Goal: Obtain resource: Obtain resource

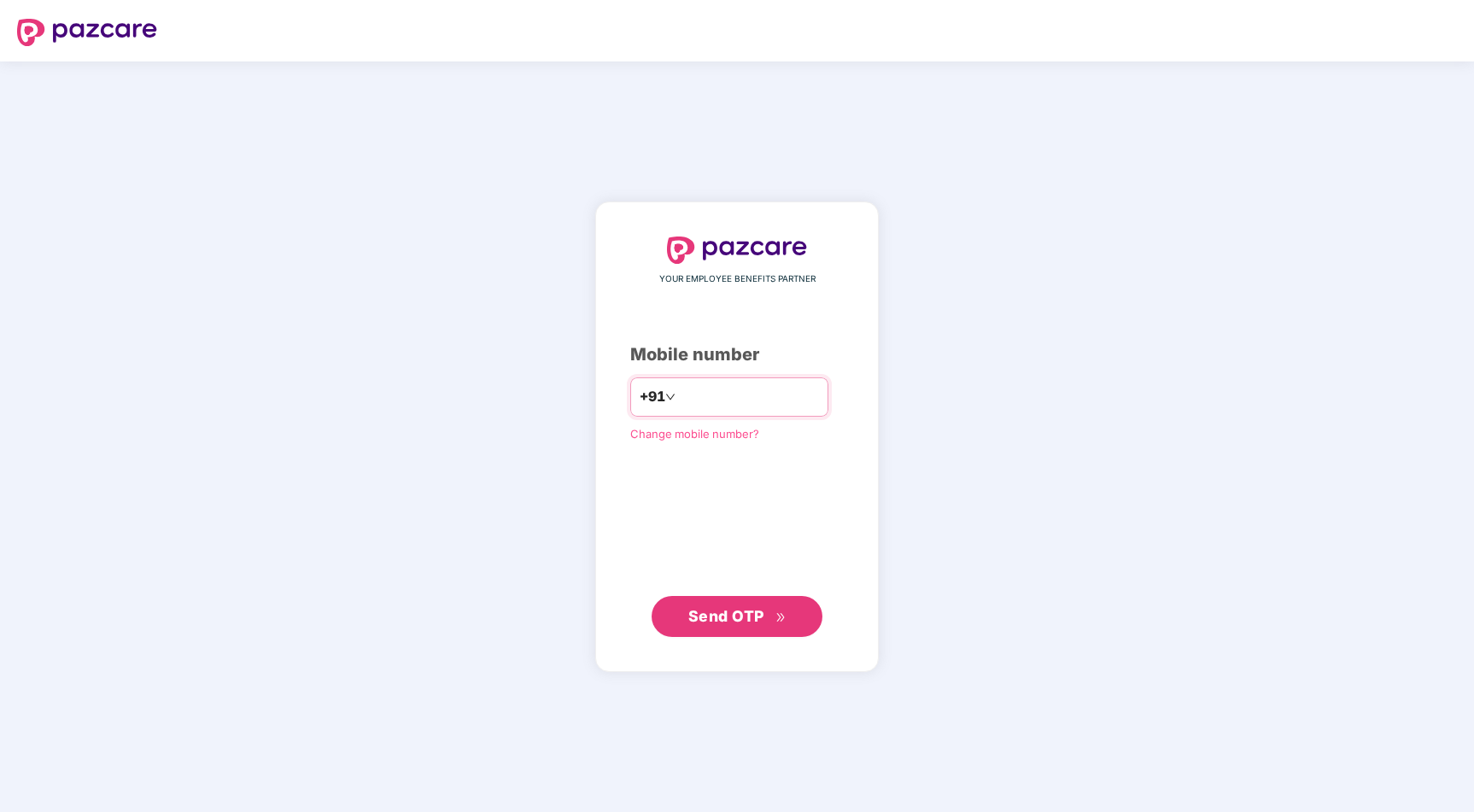
click at [754, 396] on input "number" at bounding box center [749, 397] width 140 height 28
type input "**********"
click at [736, 615] on span "Send OTP" at bounding box center [727, 616] width 76 height 18
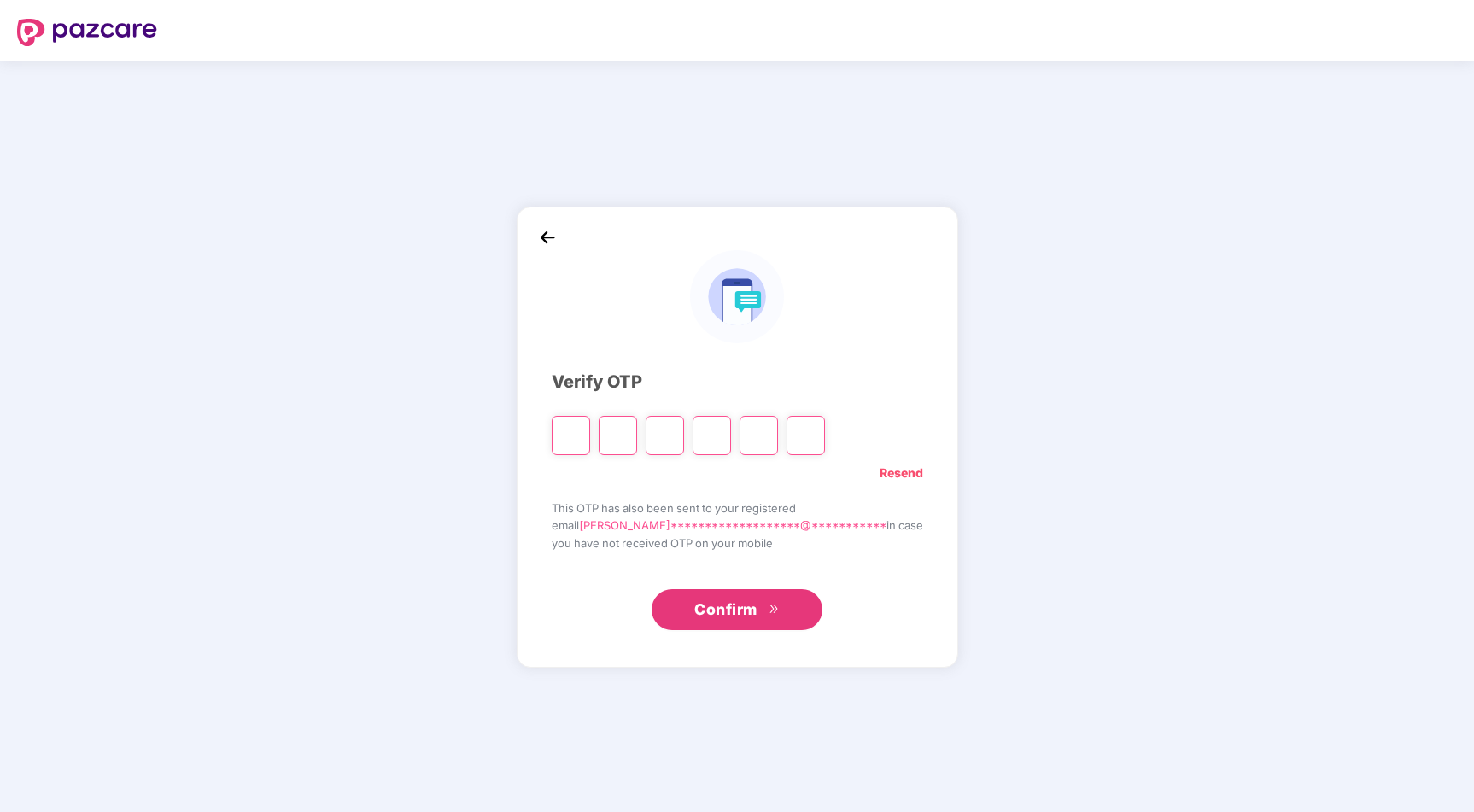
type input "*"
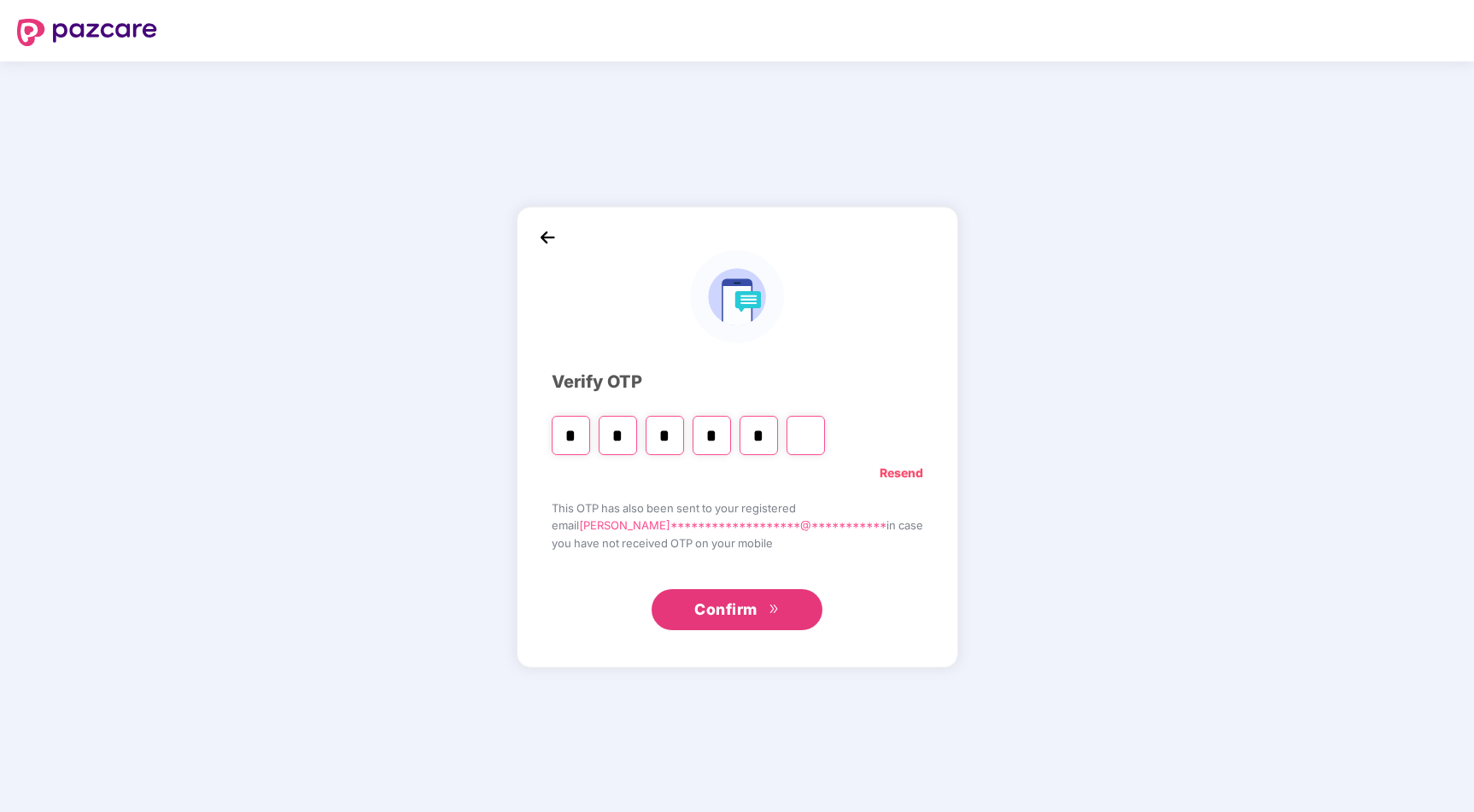
type input "*"
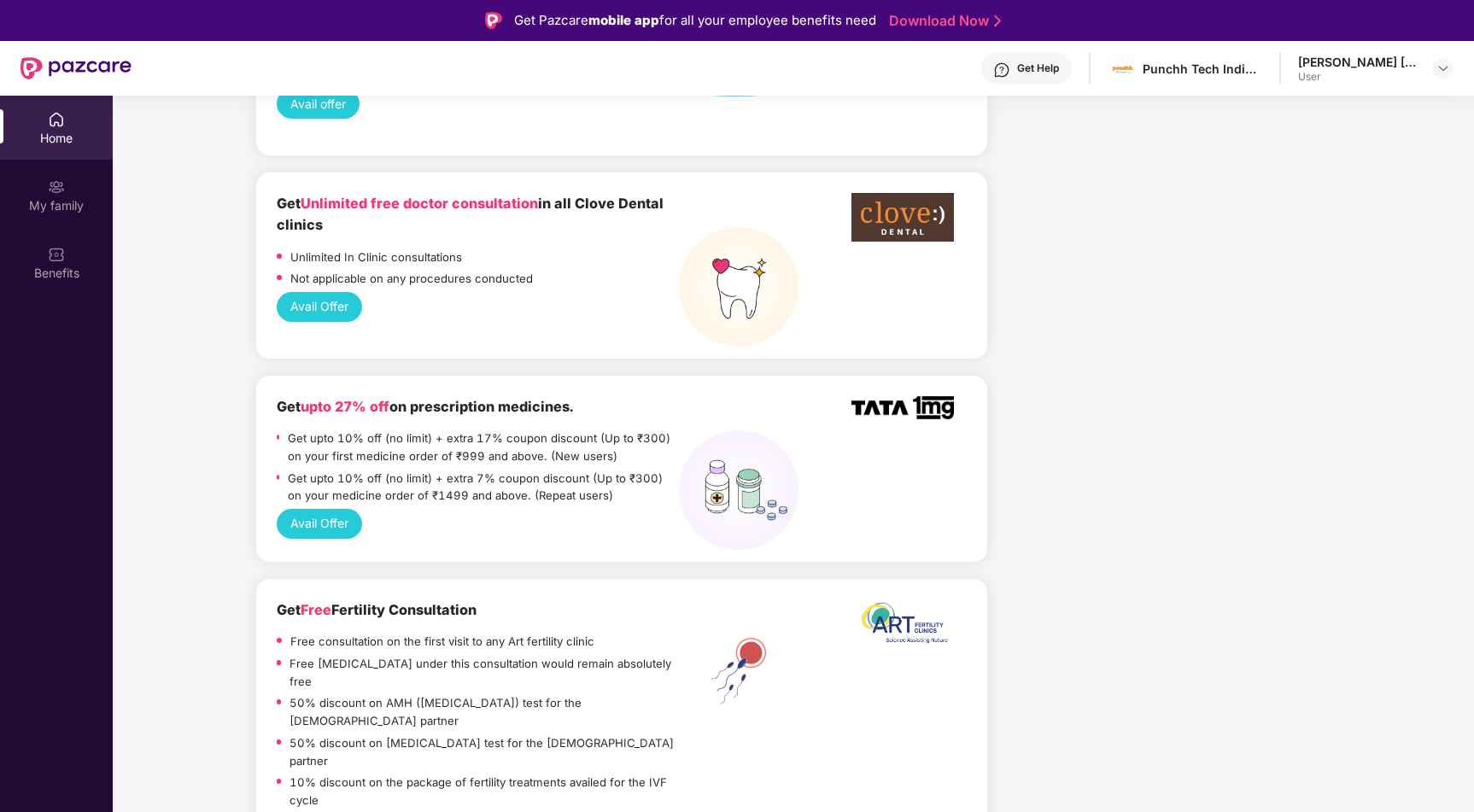
scroll to position [1400, 0]
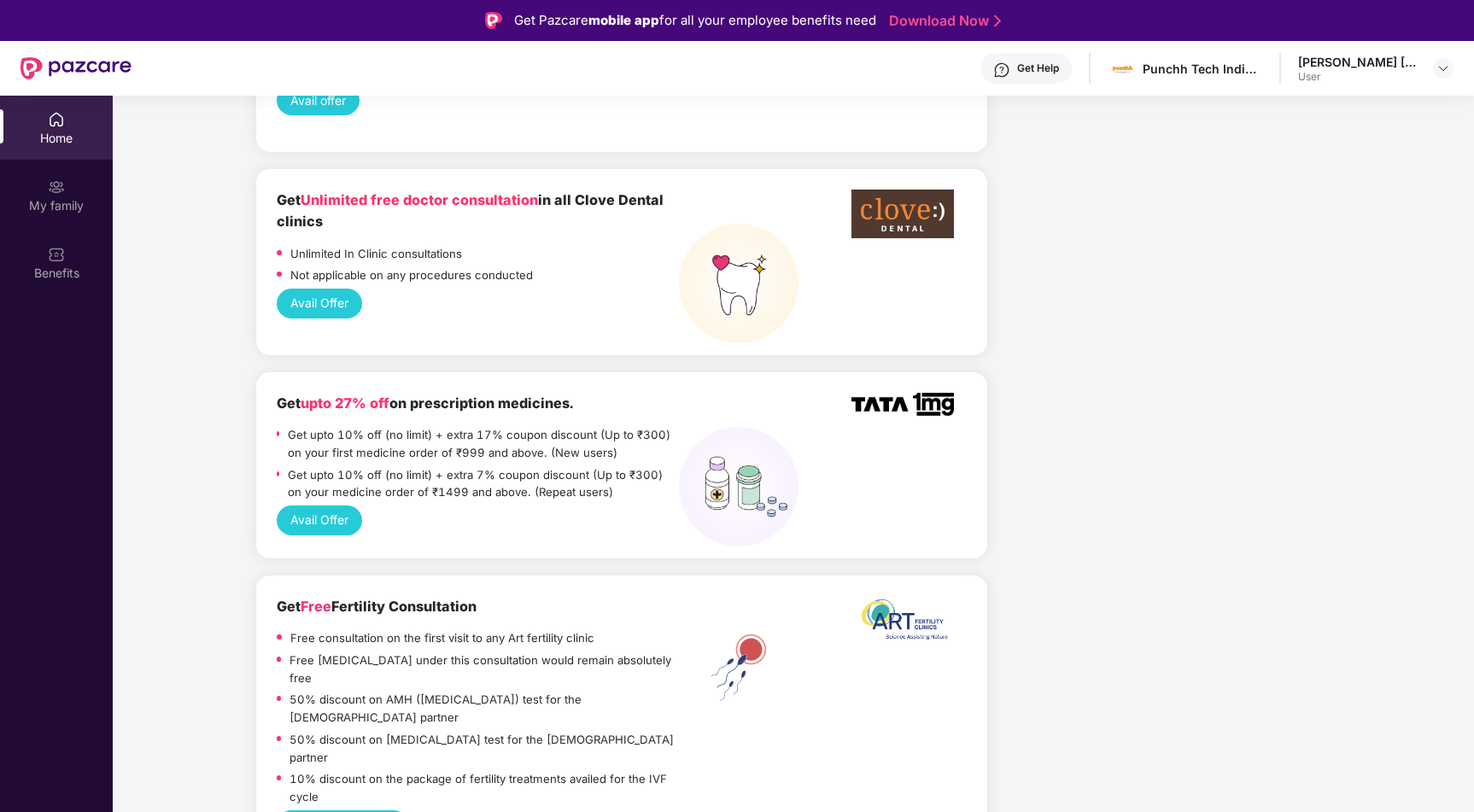
click at [321, 506] on button "Avail Offer" at bounding box center [319, 520] width 85 height 29
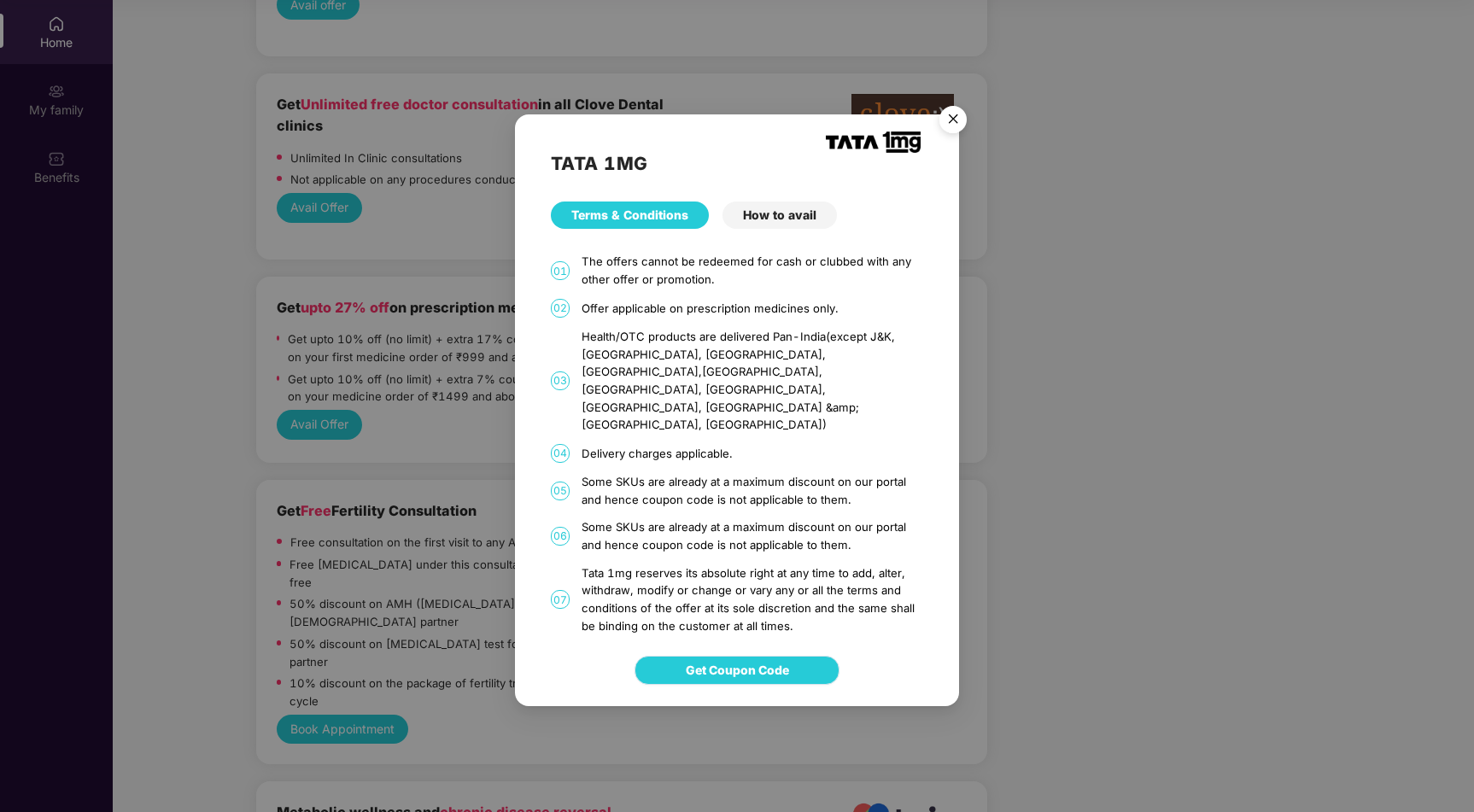
scroll to position [96, 0]
click at [729, 661] on span "Get Coupon Code" at bounding box center [737, 670] width 103 height 19
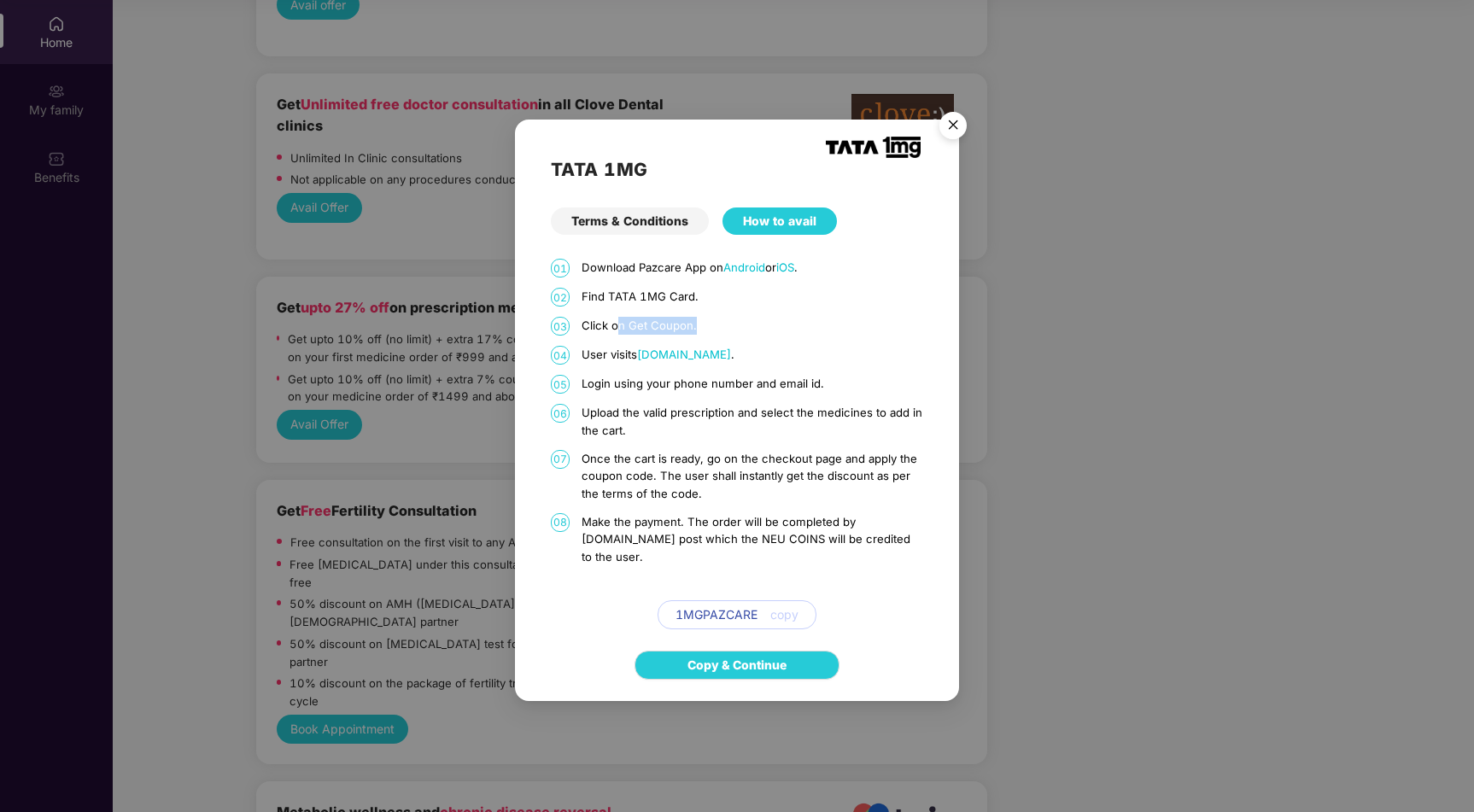
drag, startPoint x: 620, startPoint y: 335, endPoint x: 729, endPoint y: 335, distance: 109.0
click at [728, 335] on p "Click on Get Coupon." at bounding box center [753, 326] width 342 height 18
click at [604, 364] on p "User visits [DOMAIN_NAME] ." at bounding box center [753, 354] width 342 height 18
drag, startPoint x: 604, startPoint y: 393, endPoint x: 682, endPoint y: 393, distance: 78.0
click at [674, 393] on p "Login using your phone number and email id." at bounding box center [753, 384] width 342 height 18
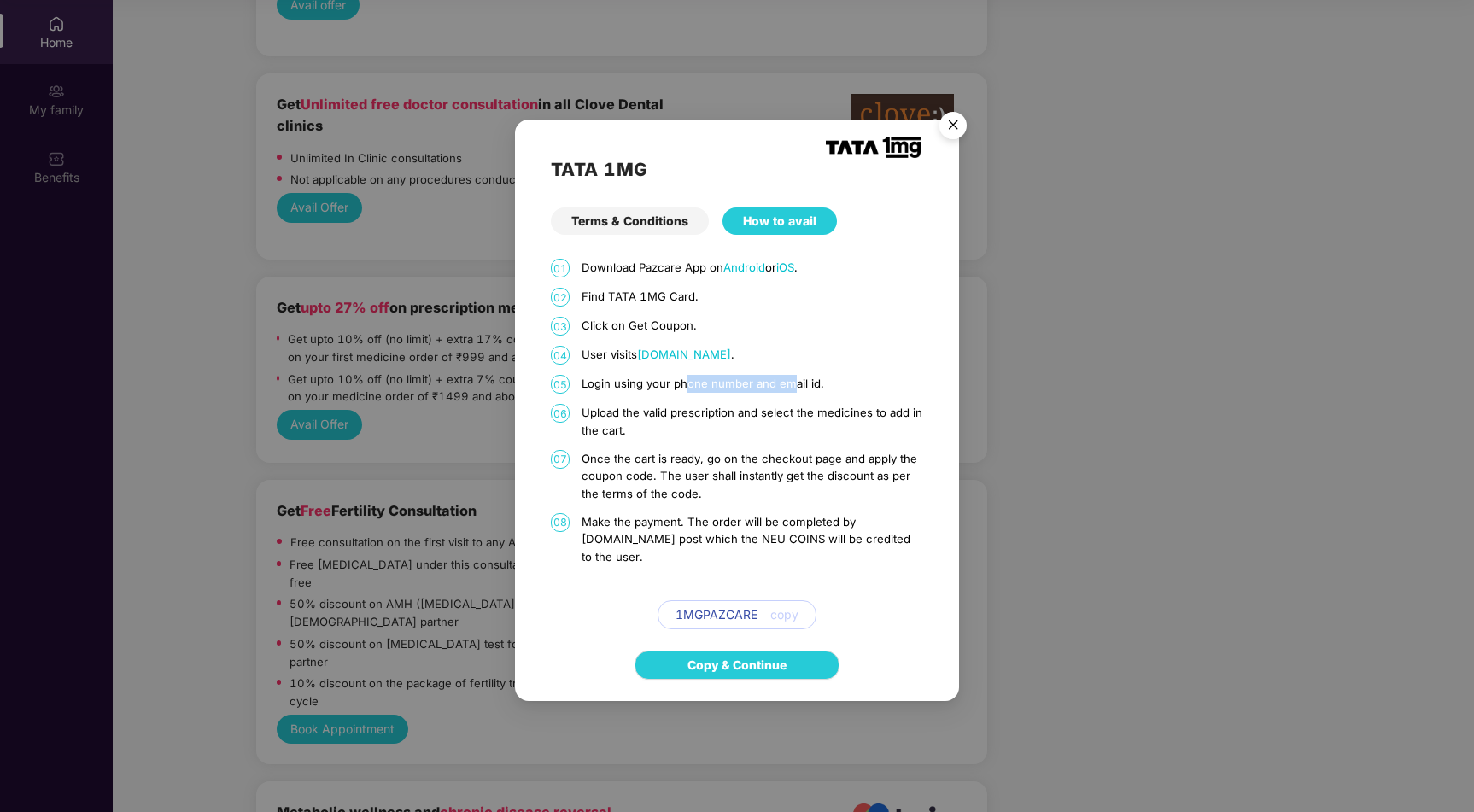
drag, startPoint x: 793, startPoint y: 396, endPoint x: 577, endPoint y: 396, distance: 216.0
click at [583, 393] on p "Login using your phone number and email id." at bounding box center [753, 384] width 342 height 18
click at [952, 131] on img "Close" at bounding box center [953, 128] width 48 height 48
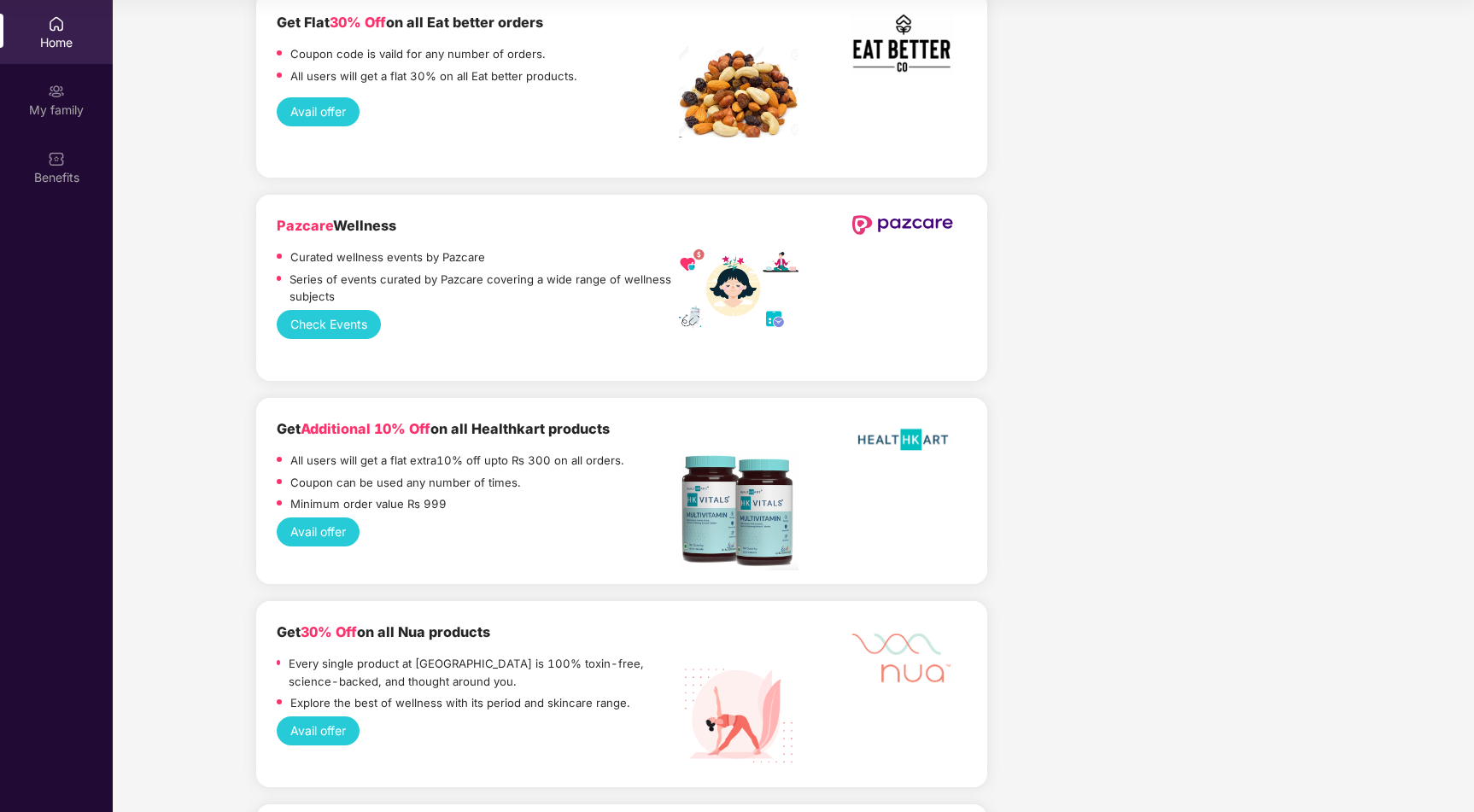
scroll to position [2644, 0]
